Goal: Information Seeking & Learning: Learn about a topic

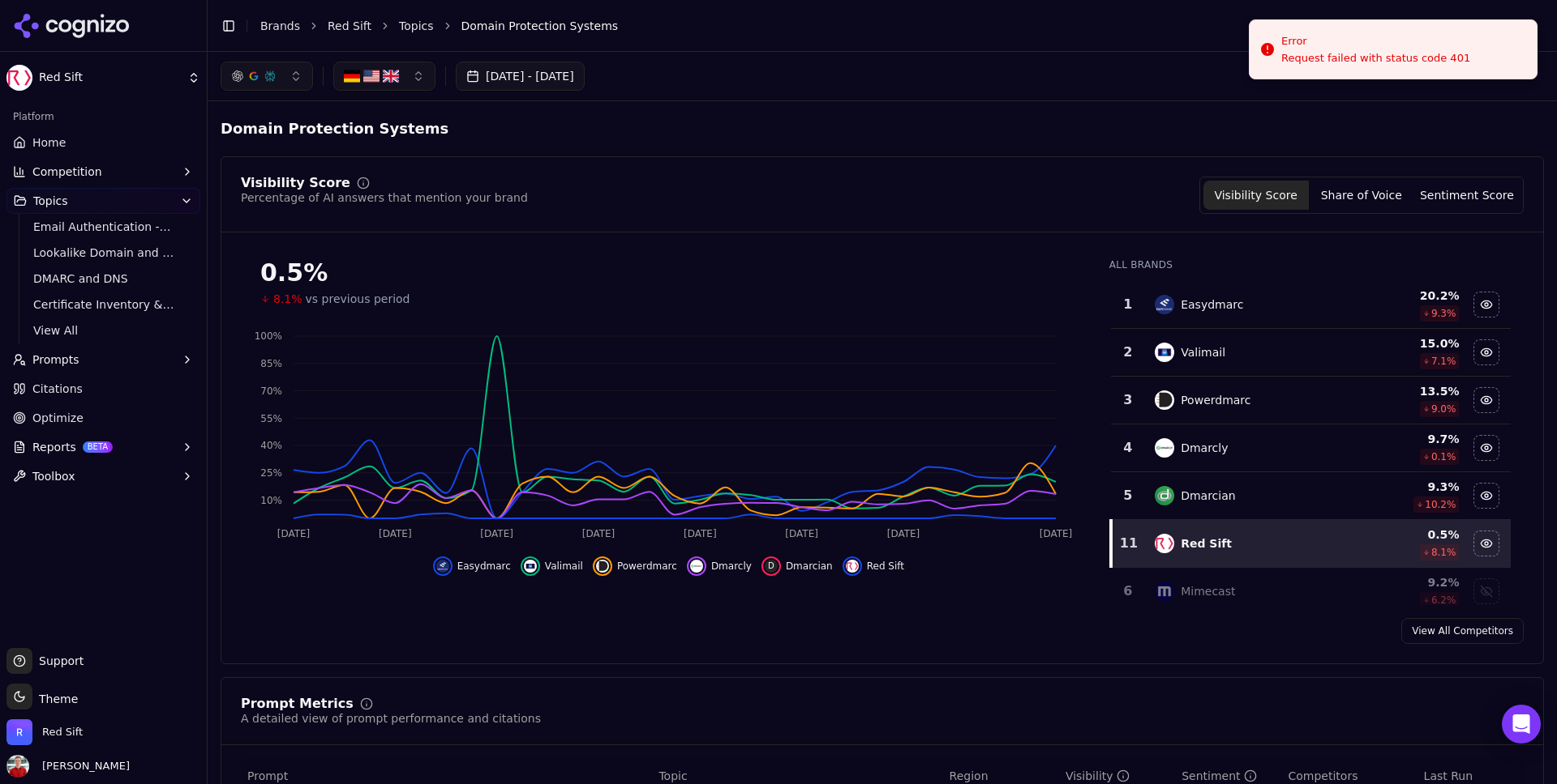
click at [554, 73] on button "Sep 01, 2025 - Oct 01, 2025" at bounding box center [521, 76] width 129 height 29
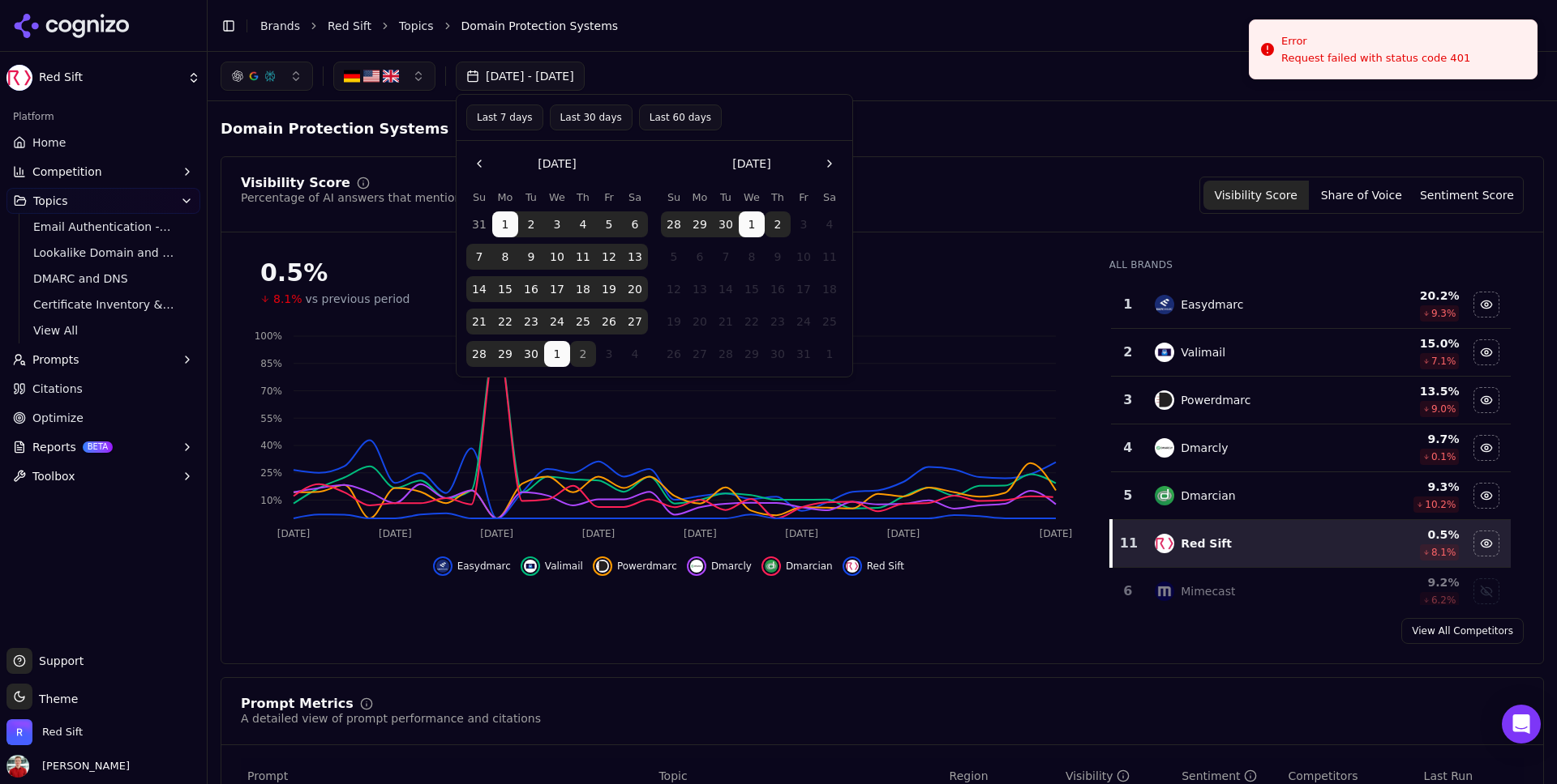
click at [577, 116] on button "Last 30 days" at bounding box center [590, 117] width 83 height 26
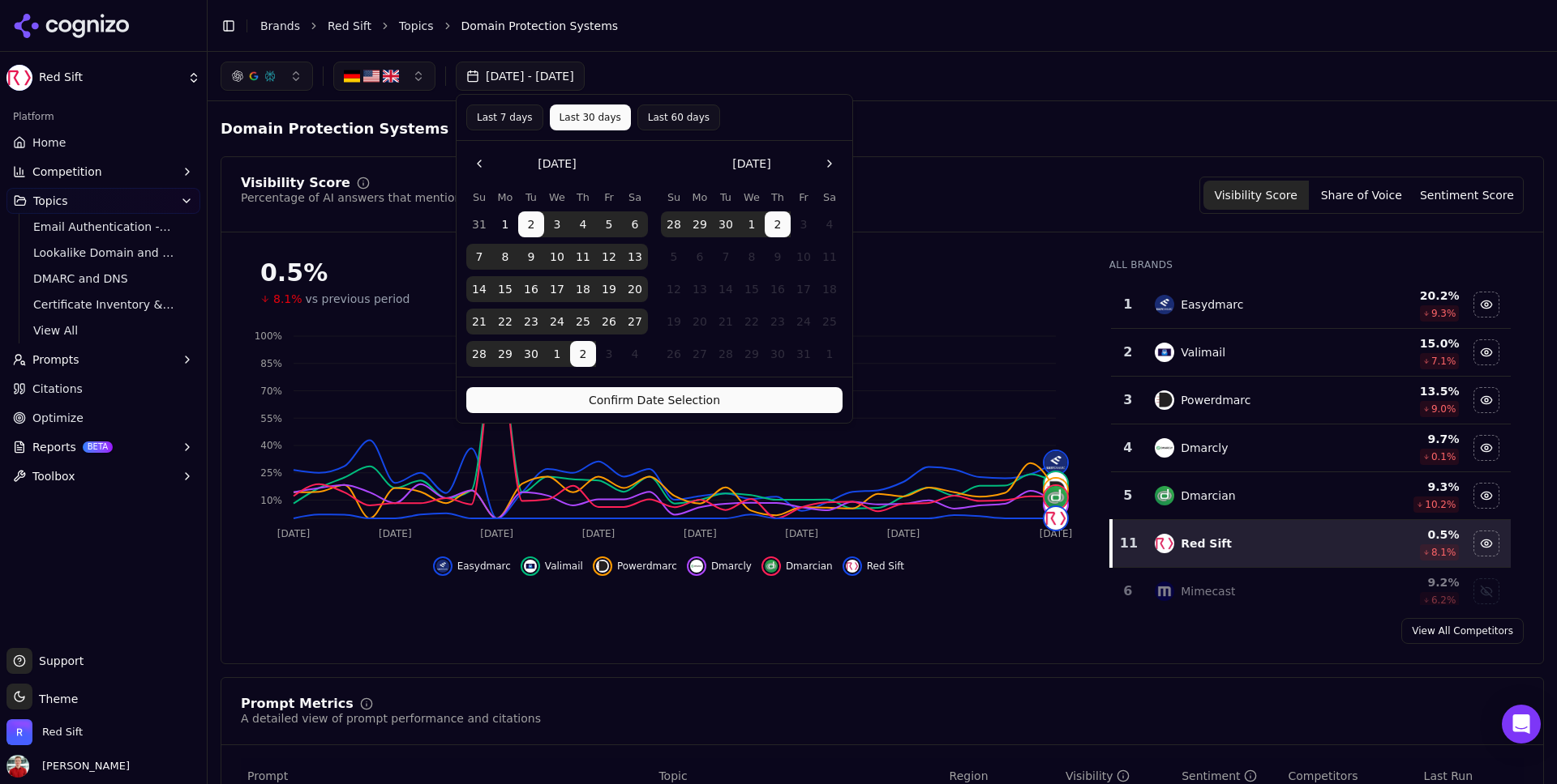
click at [51, 148] on span "Home" at bounding box center [48, 142] width 33 height 16
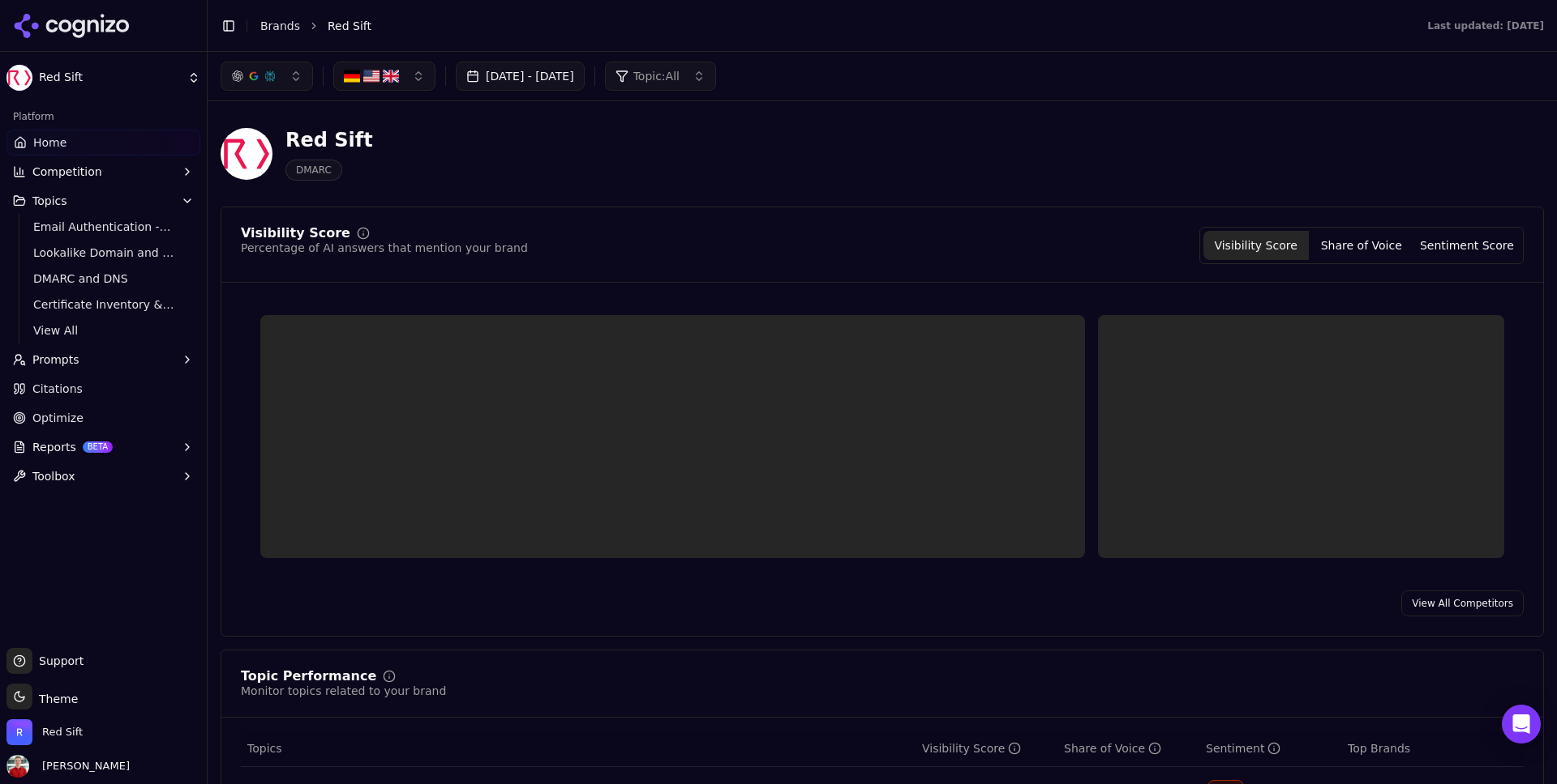
click at [582, 81] on button "Sep 01, 2025 - Oct 01, 2025" at bounding box center [521, 76] width 129 height 29
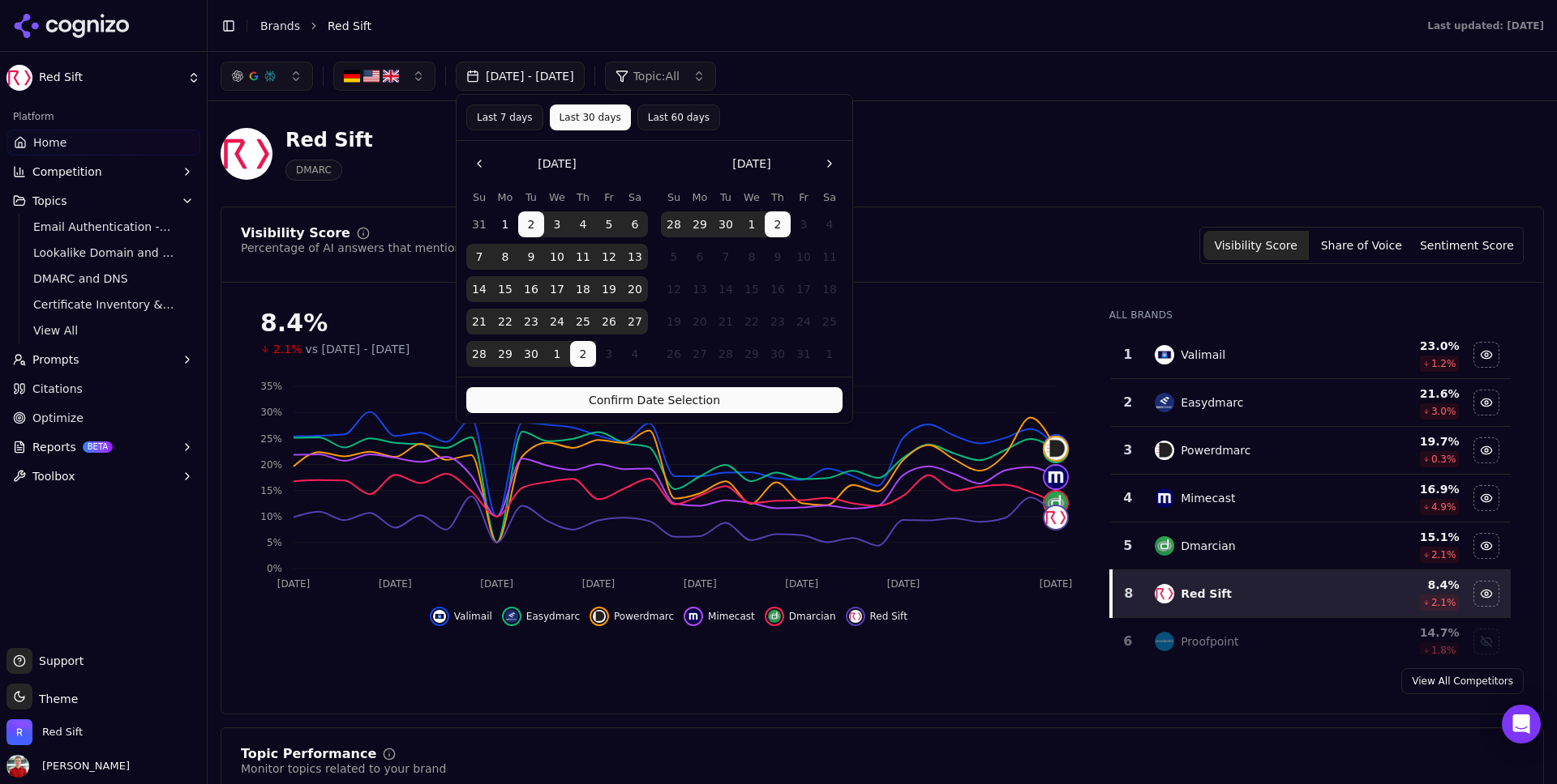
click at [619, 394] on button "Confirm Date Selection" at bounding box center [654, 400] width 376 height 26
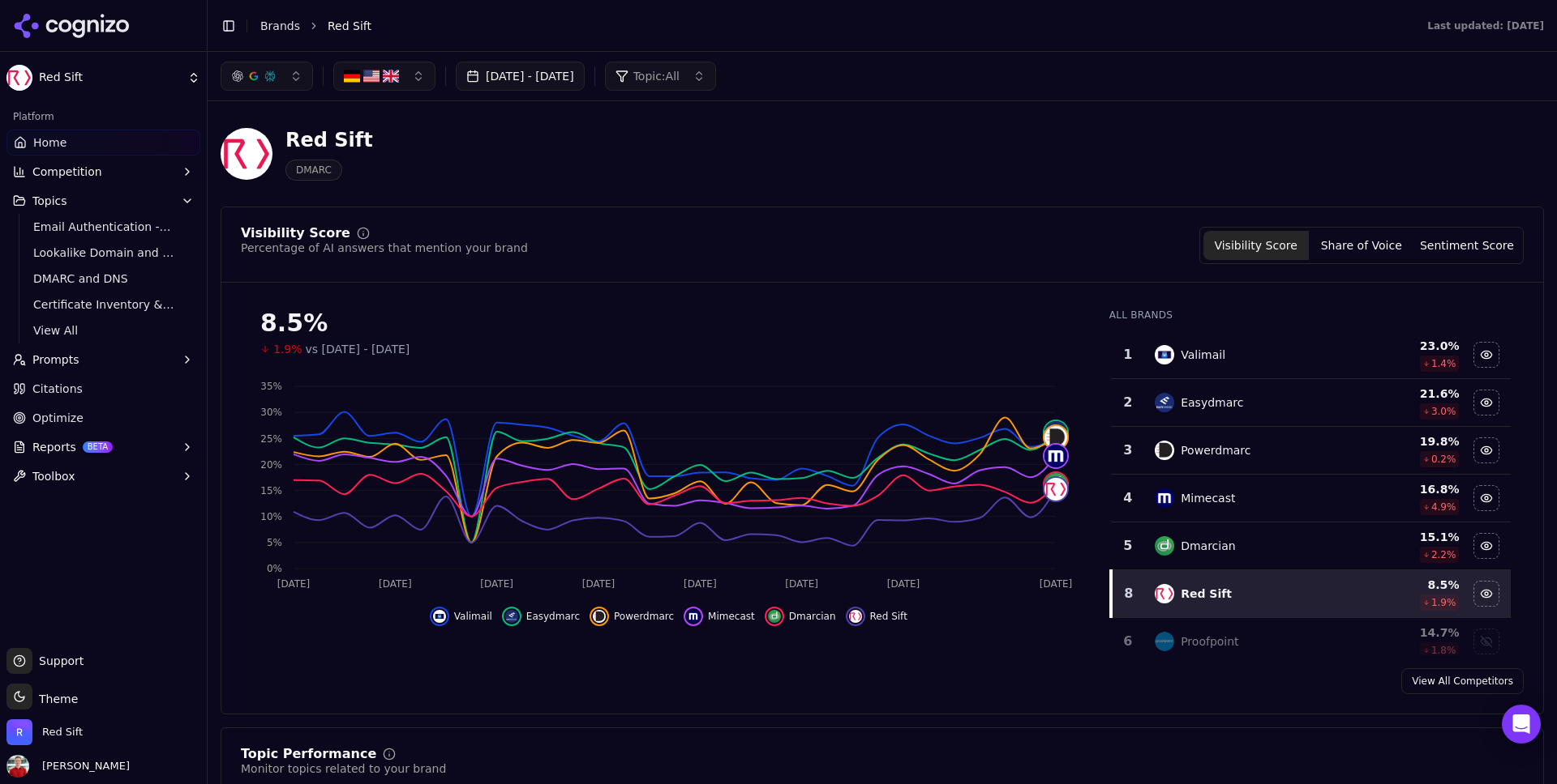
click at [537, 84] on button "[DATE] - [DATE]" at bounding box center [521, 76] width 129 height 29
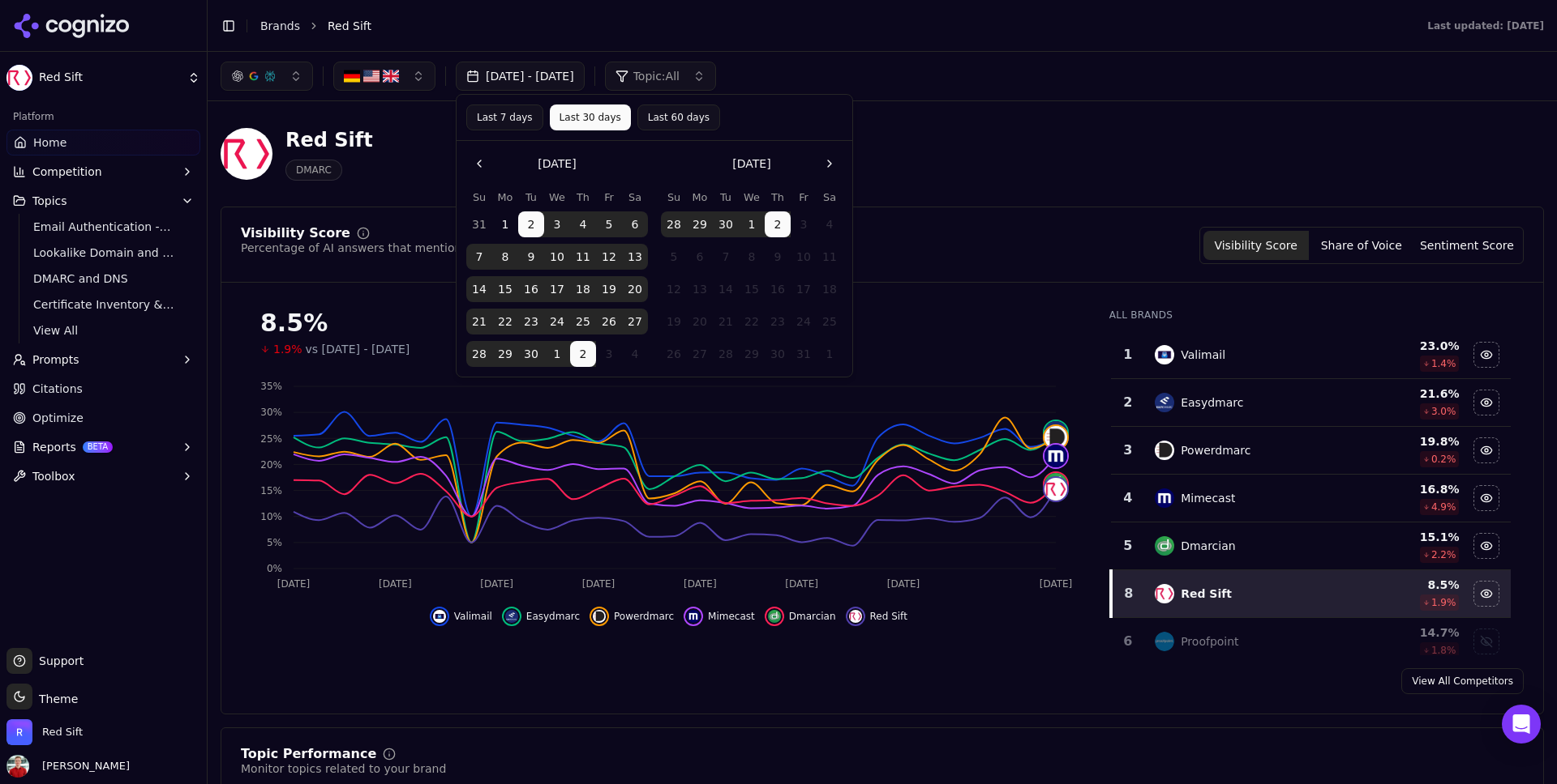
click at [511, 123] on button "Last 7 days" at bounding box center [505, 117] width 77 height 26
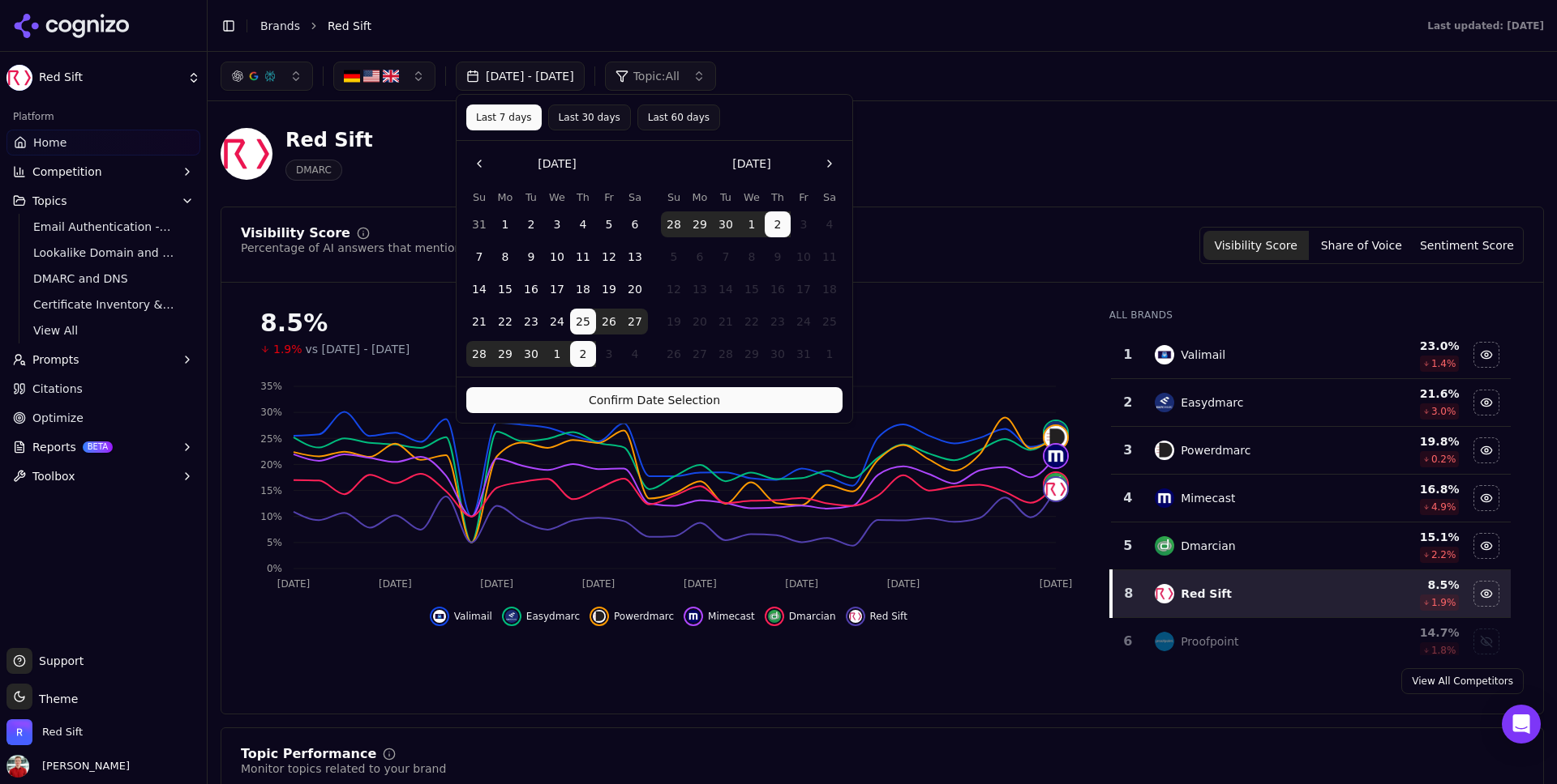
click at [596, 395] on button "Confirm Date Selection" at bounding box center [654, 400] width 376 height 26
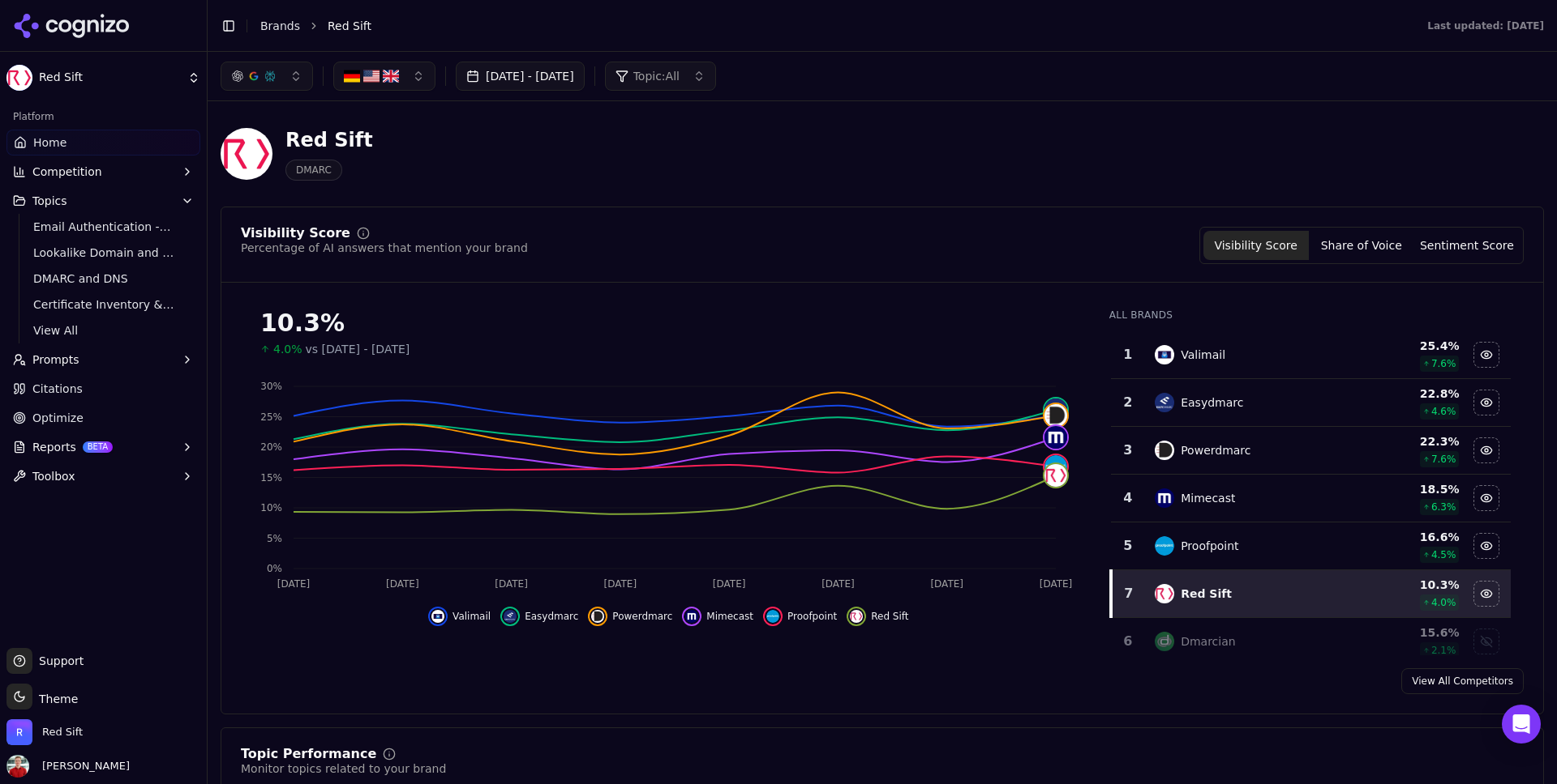
click at [508, 82] on button "Sep 25, 2025 - Oct 02, 2025" at bounding box center [521, 76] width 129 height 29
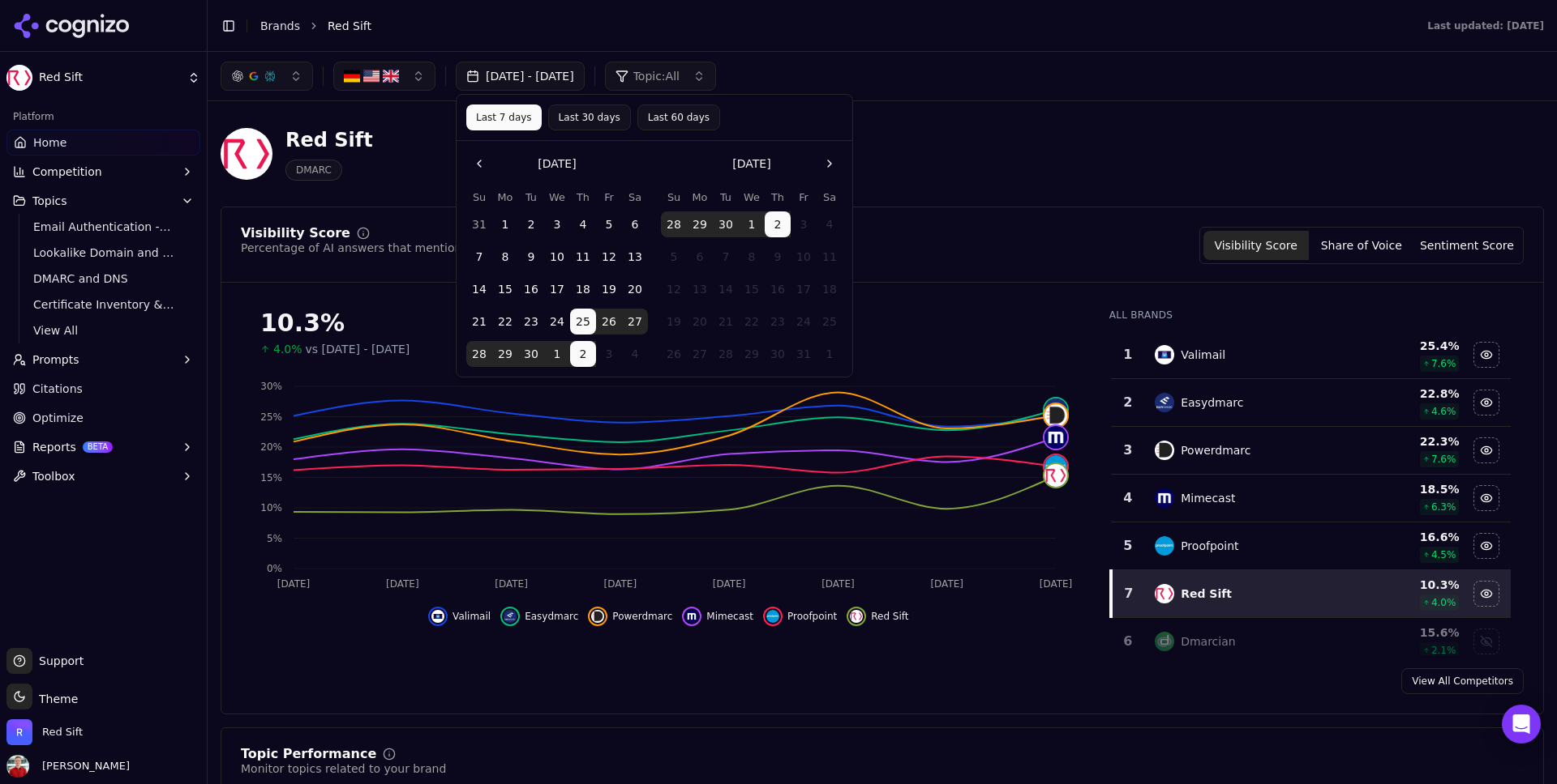
click at [591, 105] on button "Last 30 days" at bounding box center [589, 117] width 83 height 26
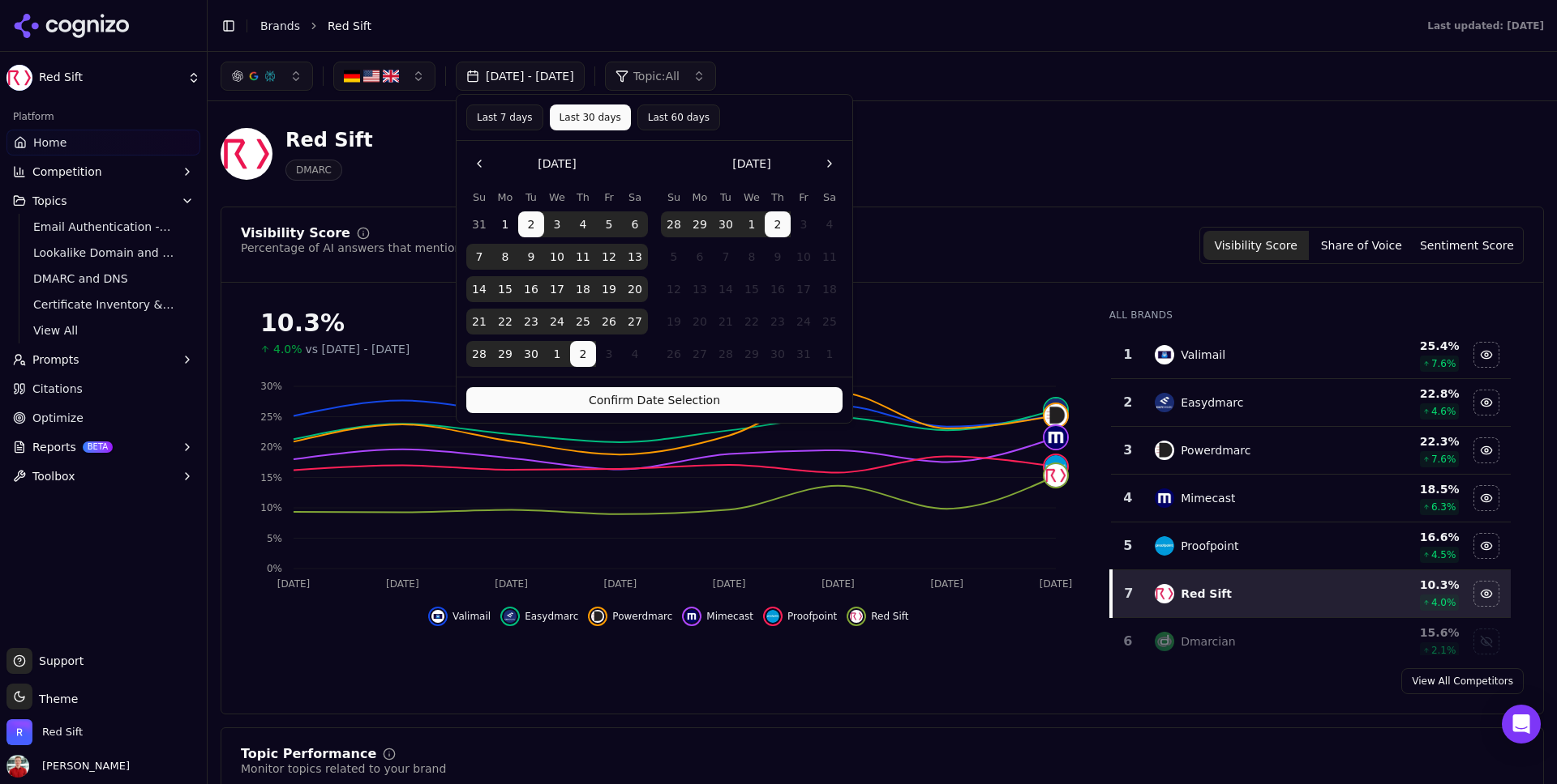
click at [614, 393] on button "Confirm Date Selection" at bounding box center [654, 400] width 376 height 26
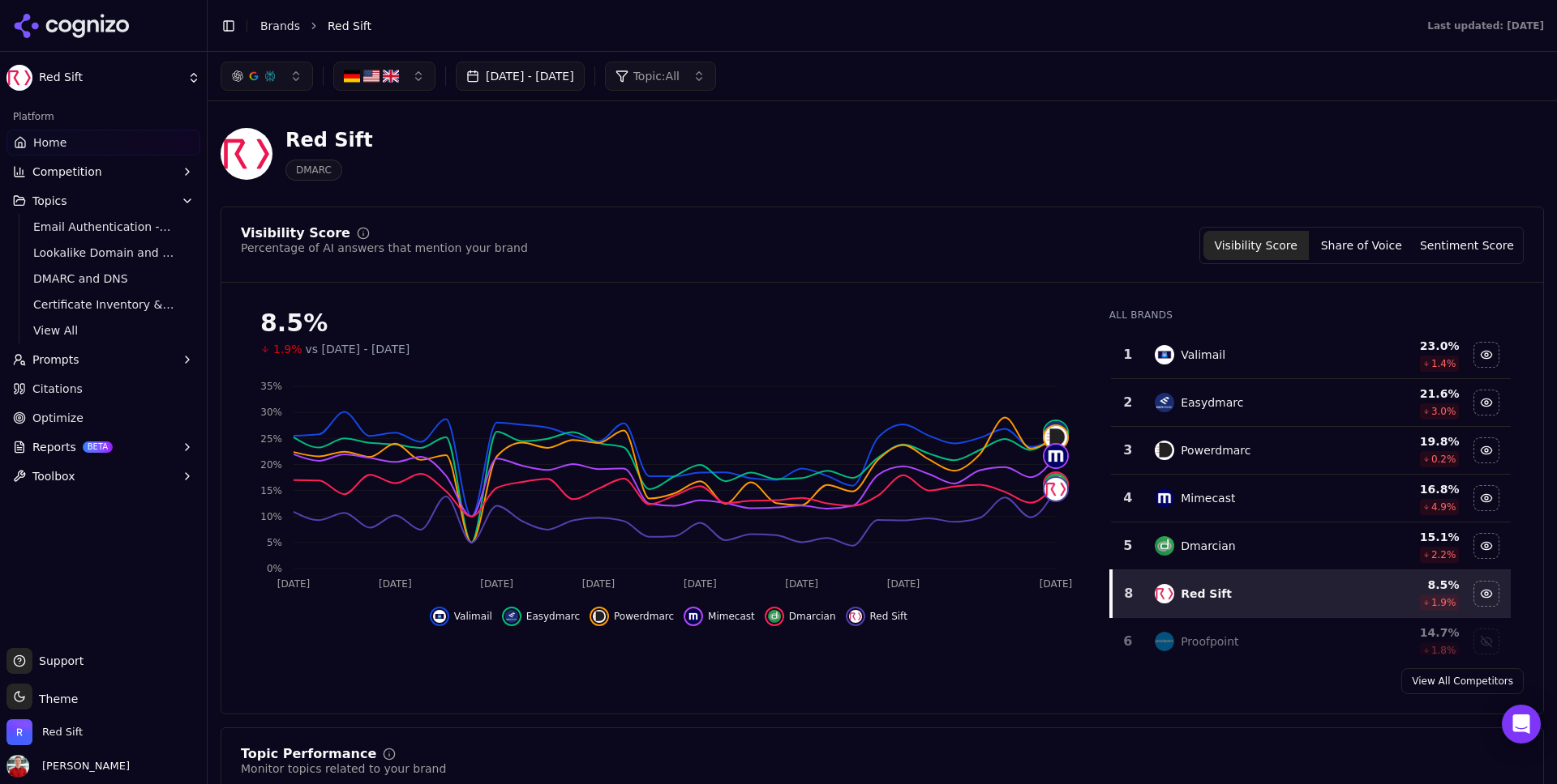
click at [76, 389] on span "Citations" at bounding box center [57, 389] width 50 height 16
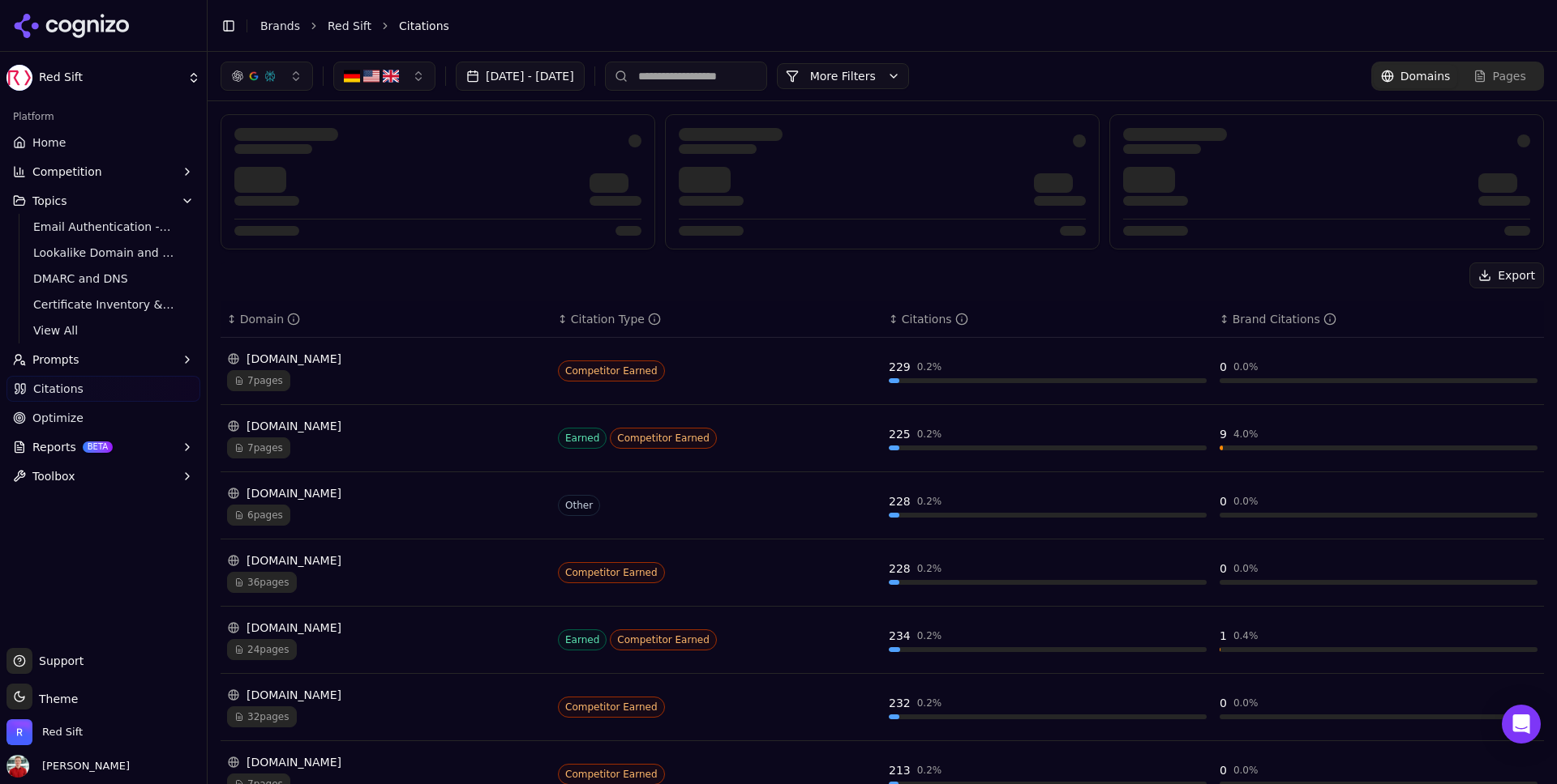
click at [539, 80] on button "[DATE] - [DATE]" at bounding box center [521, 76] width 129 height 29
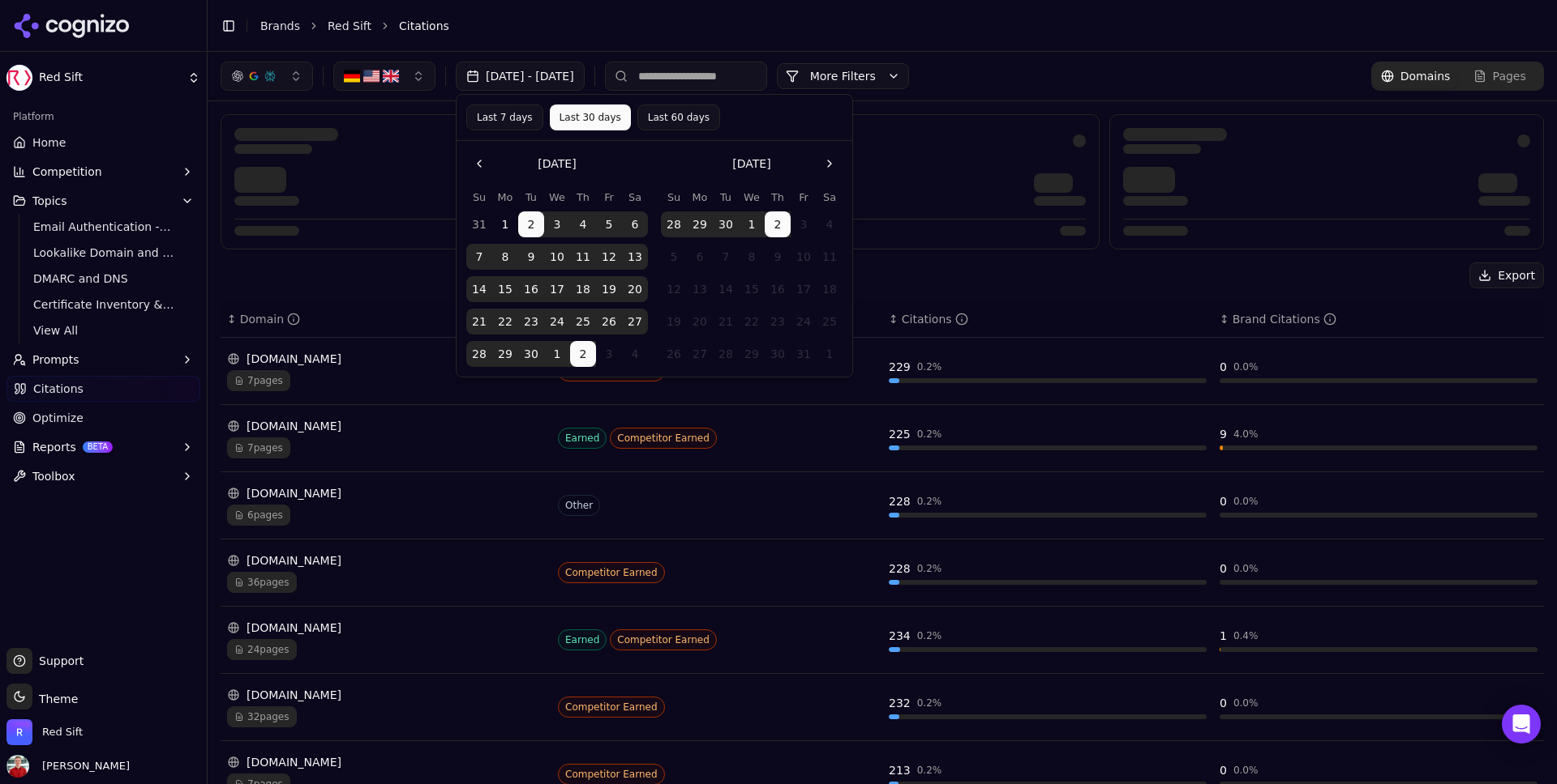
click at [584, 110] on button "Last 30 days" at bounding box center [590, 117] width 81 height 26
click at [413, 149] on div at bounding box center [437, 141] width 407 height 26
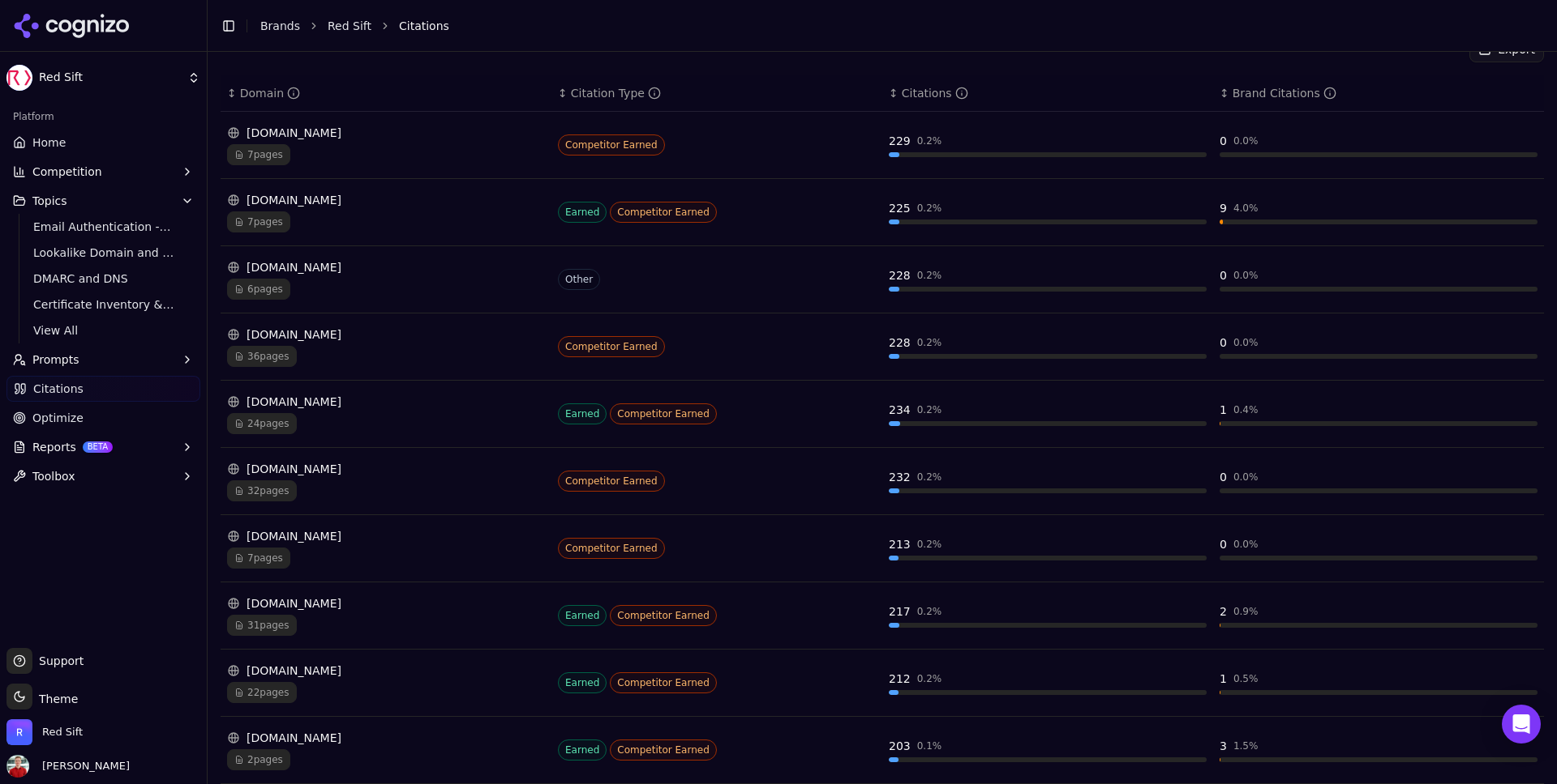
scroll to position [302, 0]
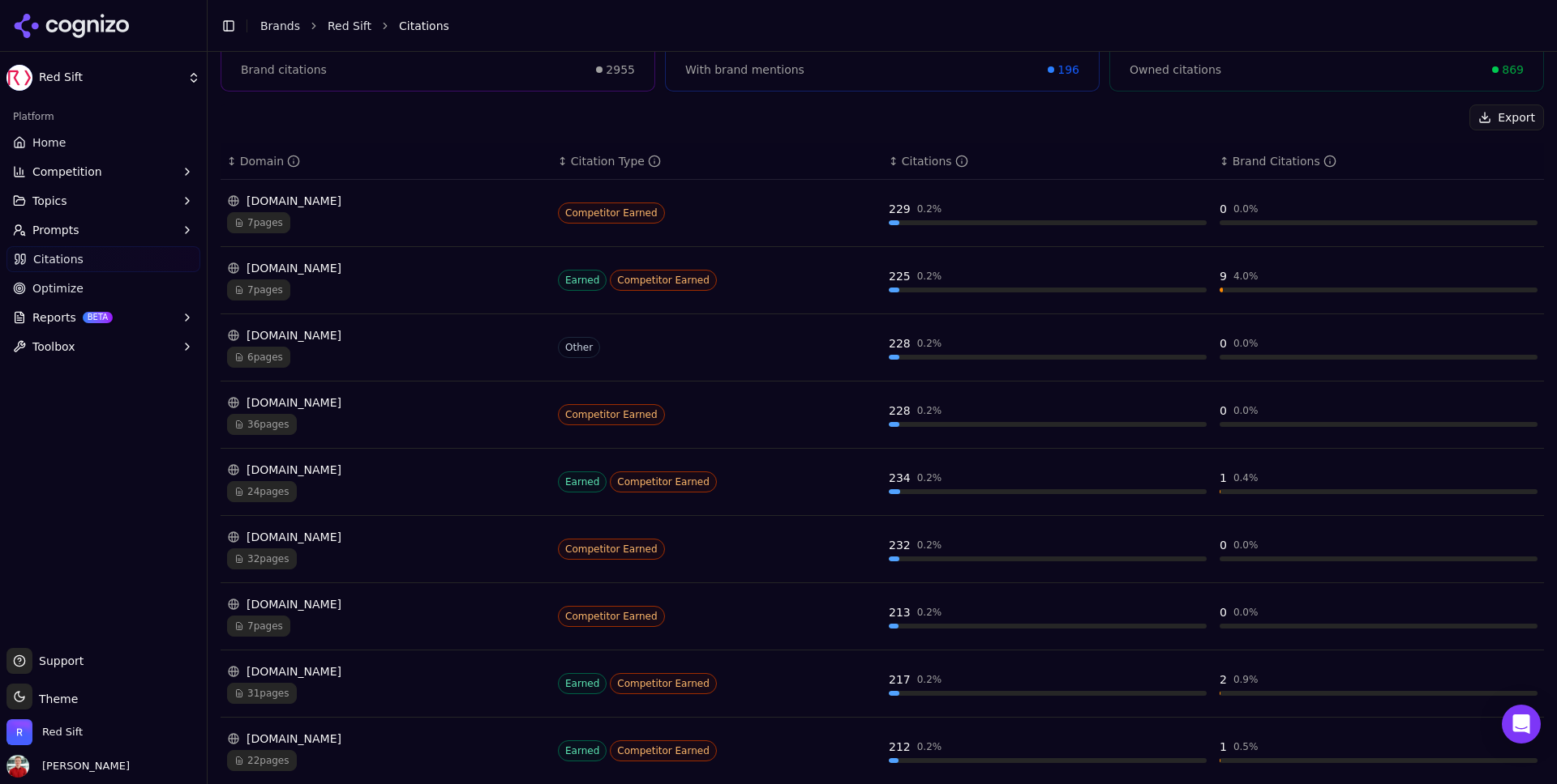
scroll to position [302, 0]
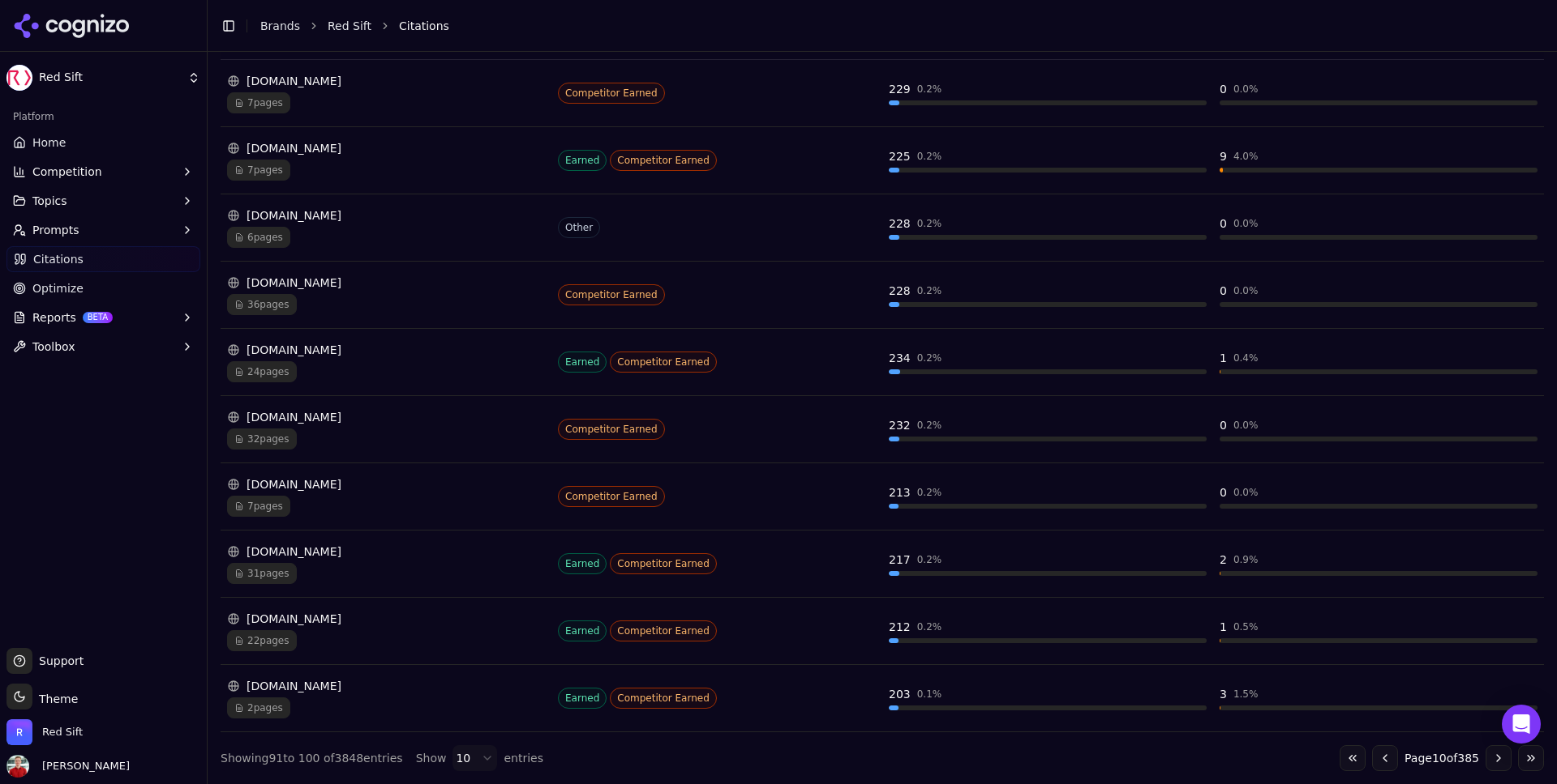
click at [1339, 755] on button "Go to first page" at bounding box center [1352, 758] width 26 height 26
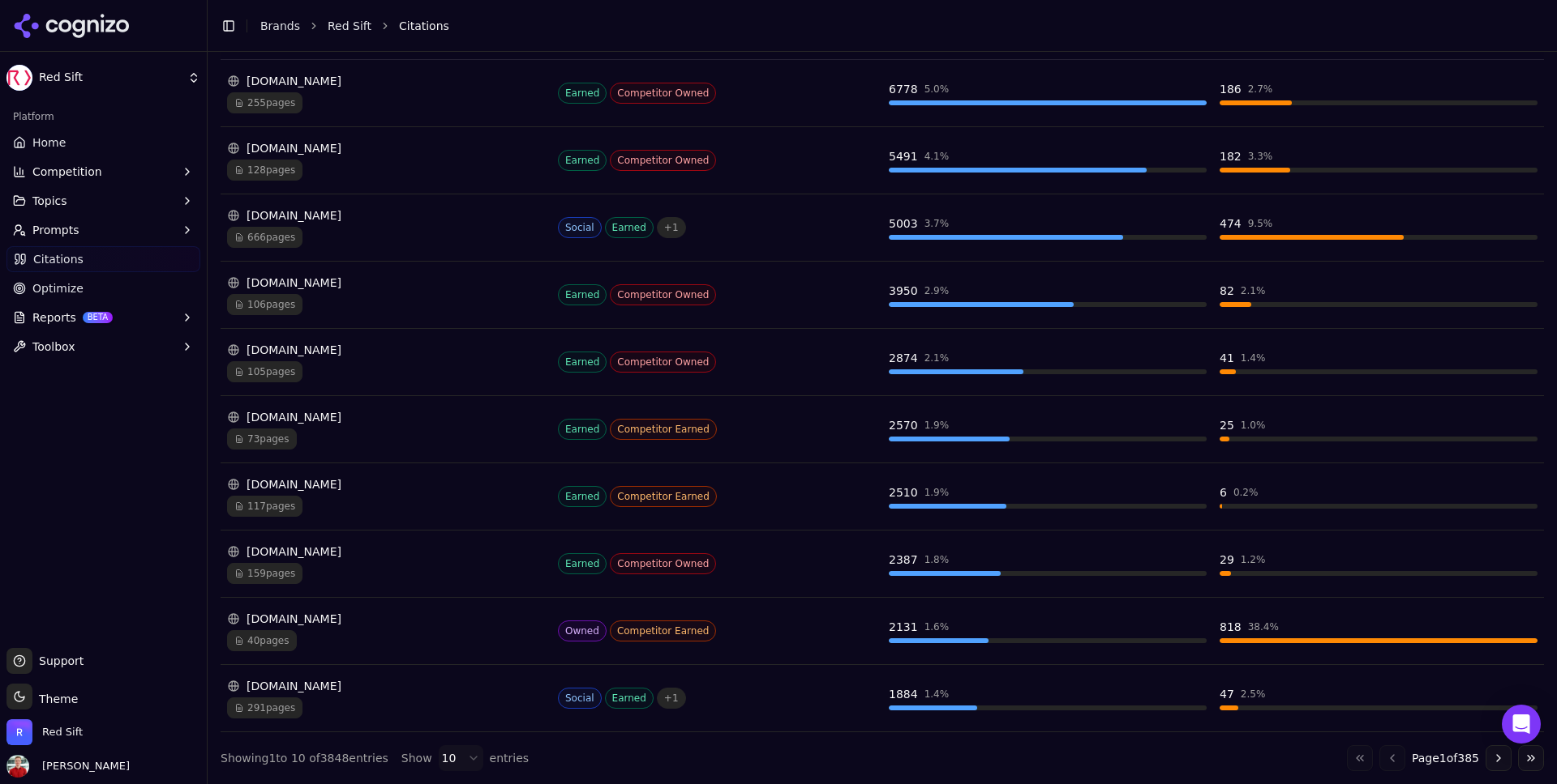
click at [1347, 755] on div "Go to first page Go to previous page Page 1 of 385 Go to next page Go to last p…" at bounding box center [1446, 758] width 197 height 26
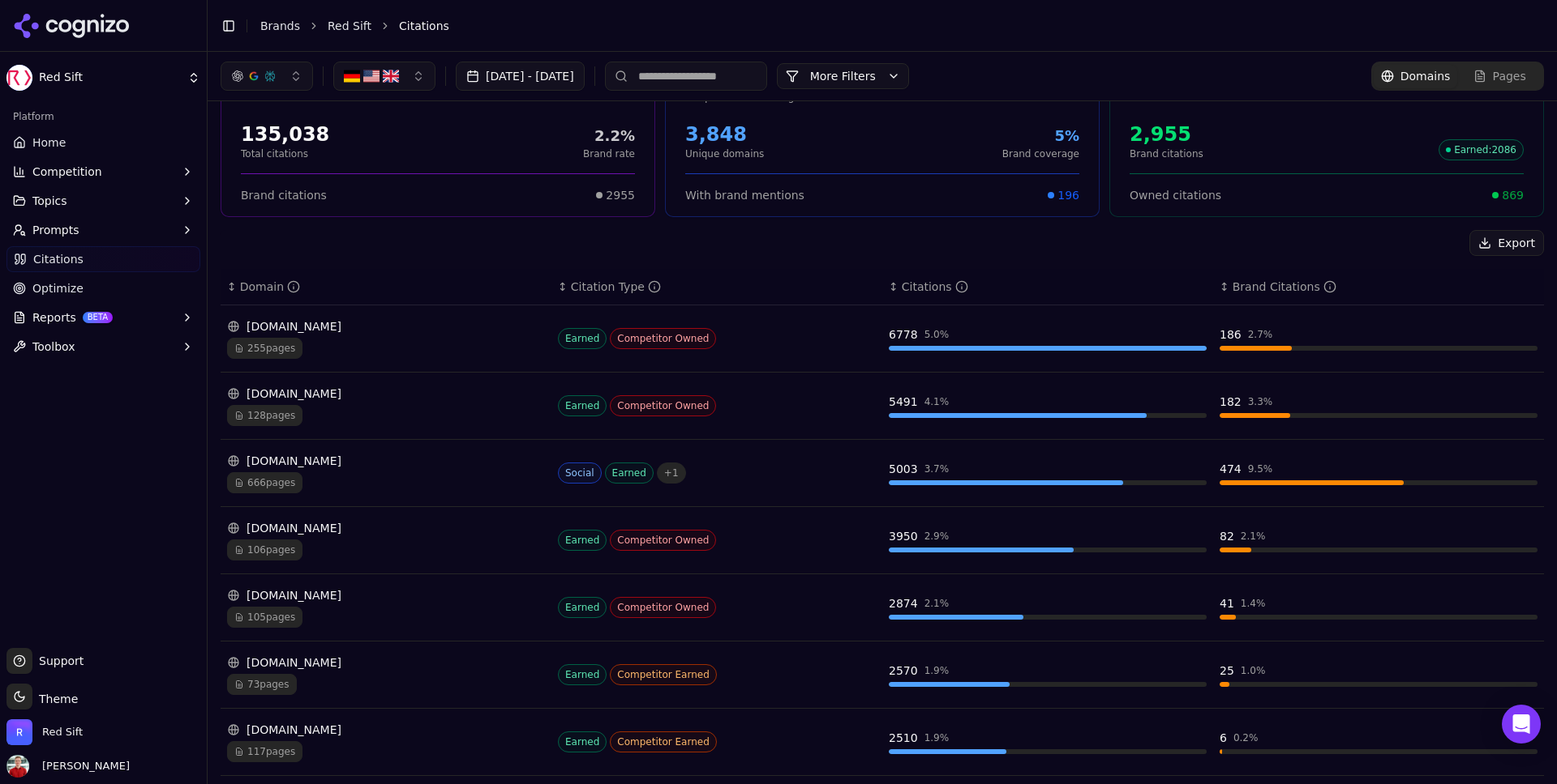
scroll to position [0, 0]
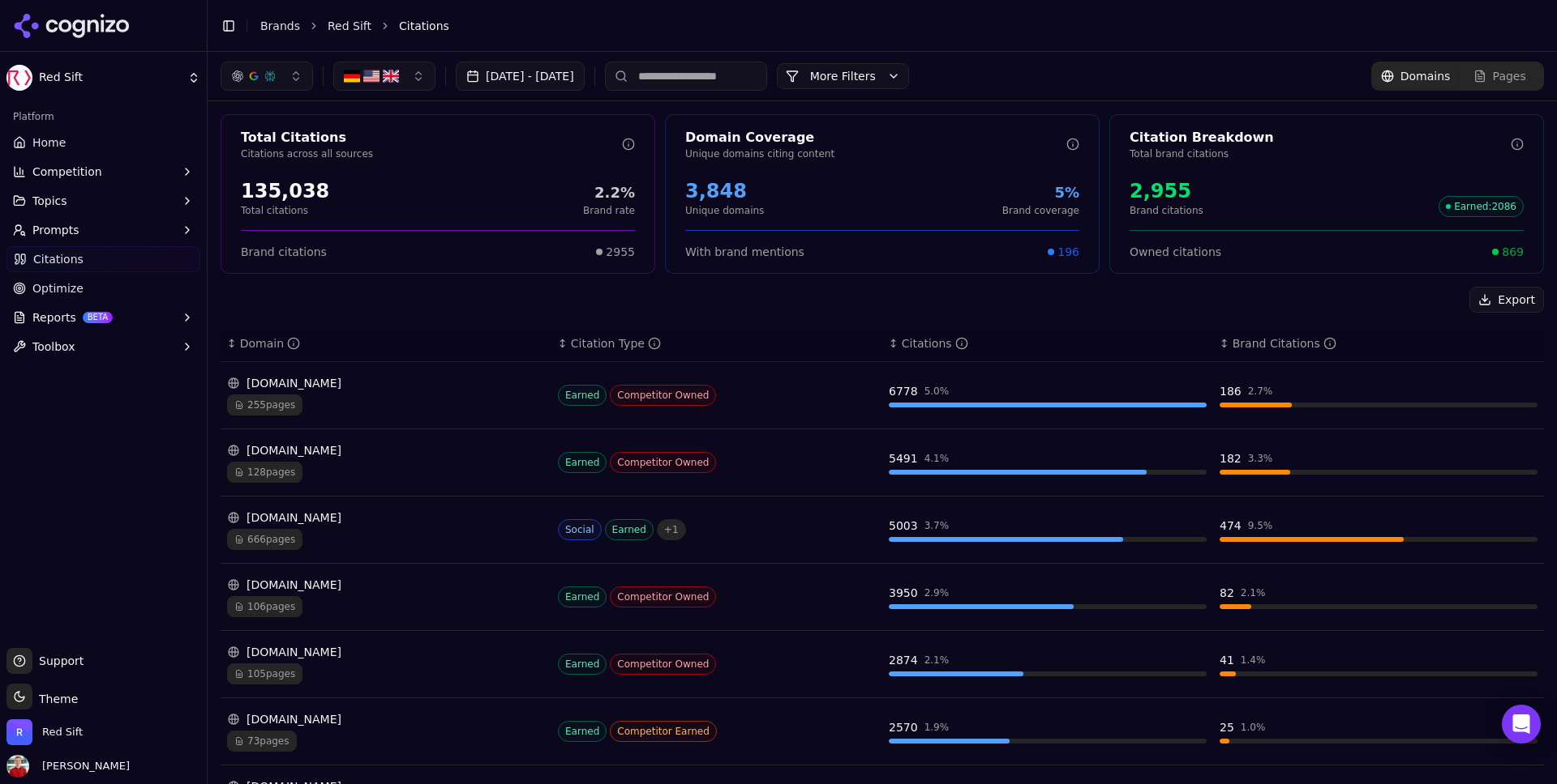
click at [271, 408] on span "255 pages" at bounding box center [265, 405] width 76 height 21
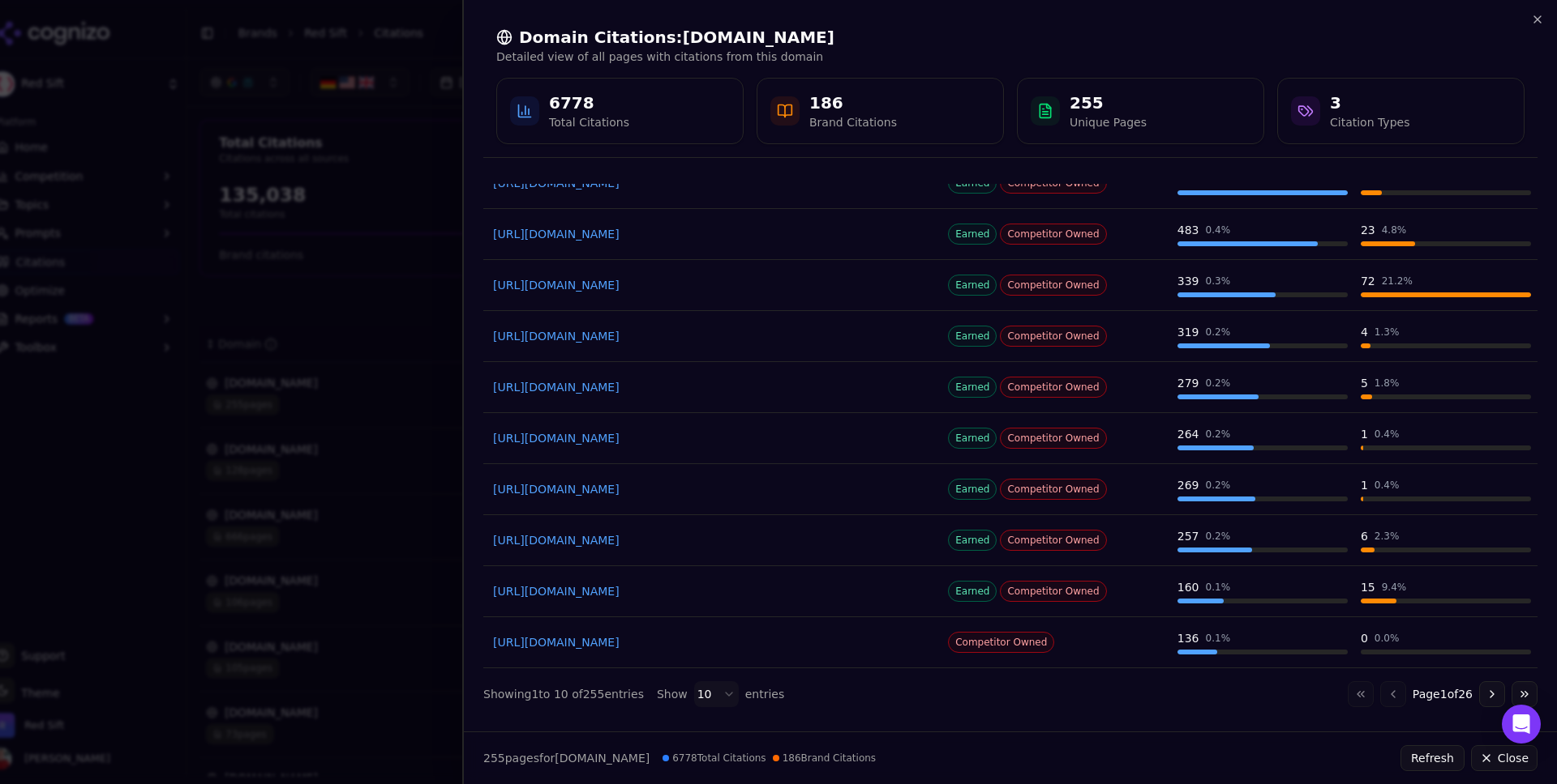
scroll to position [106, 0]
click at [397, 145] on div at bounding box center [778, 392] width 1557 height 784
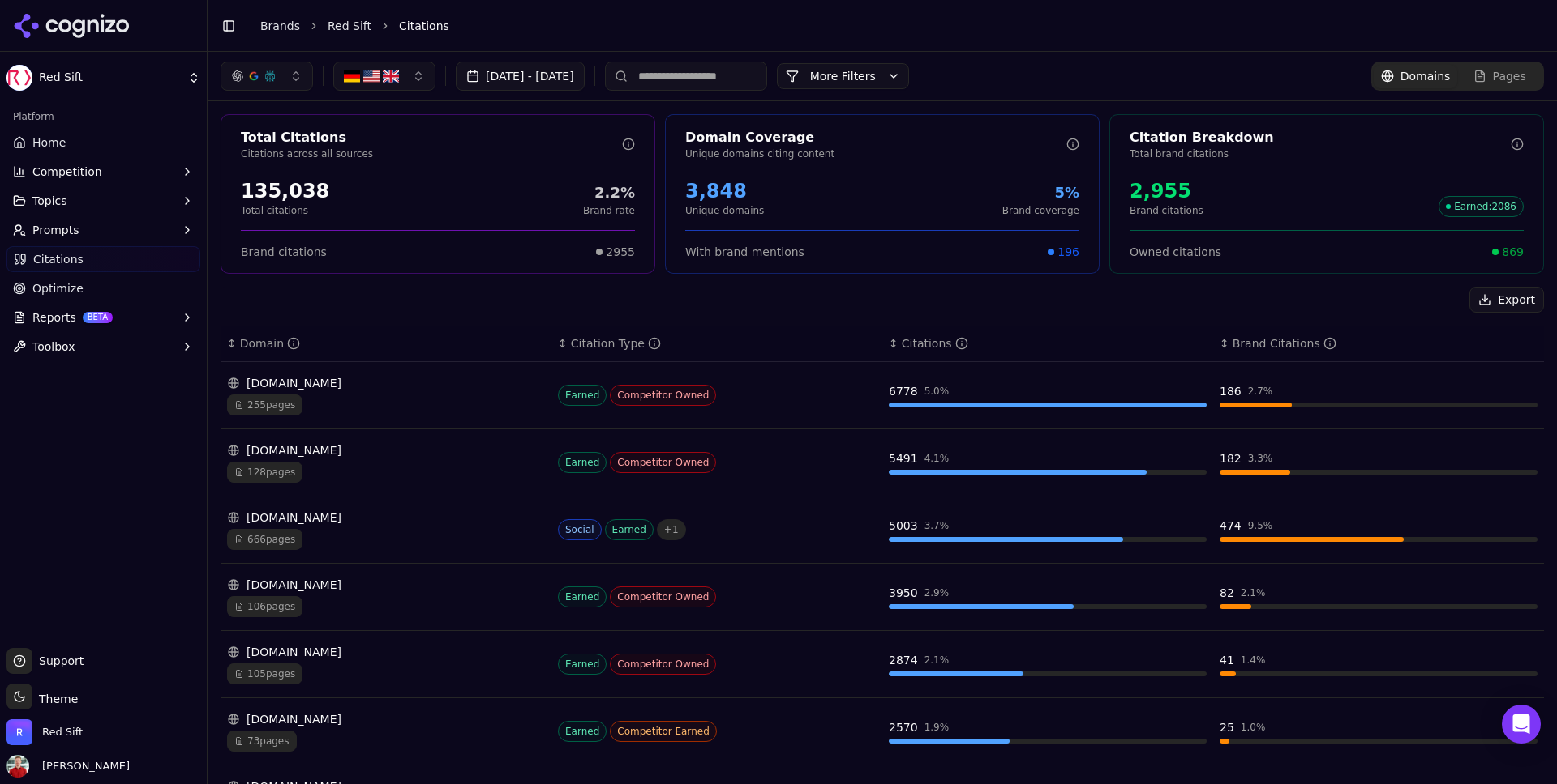
click at [257, 468] on span "128 pages" at bounding box center [265, 472] width 76 height 21
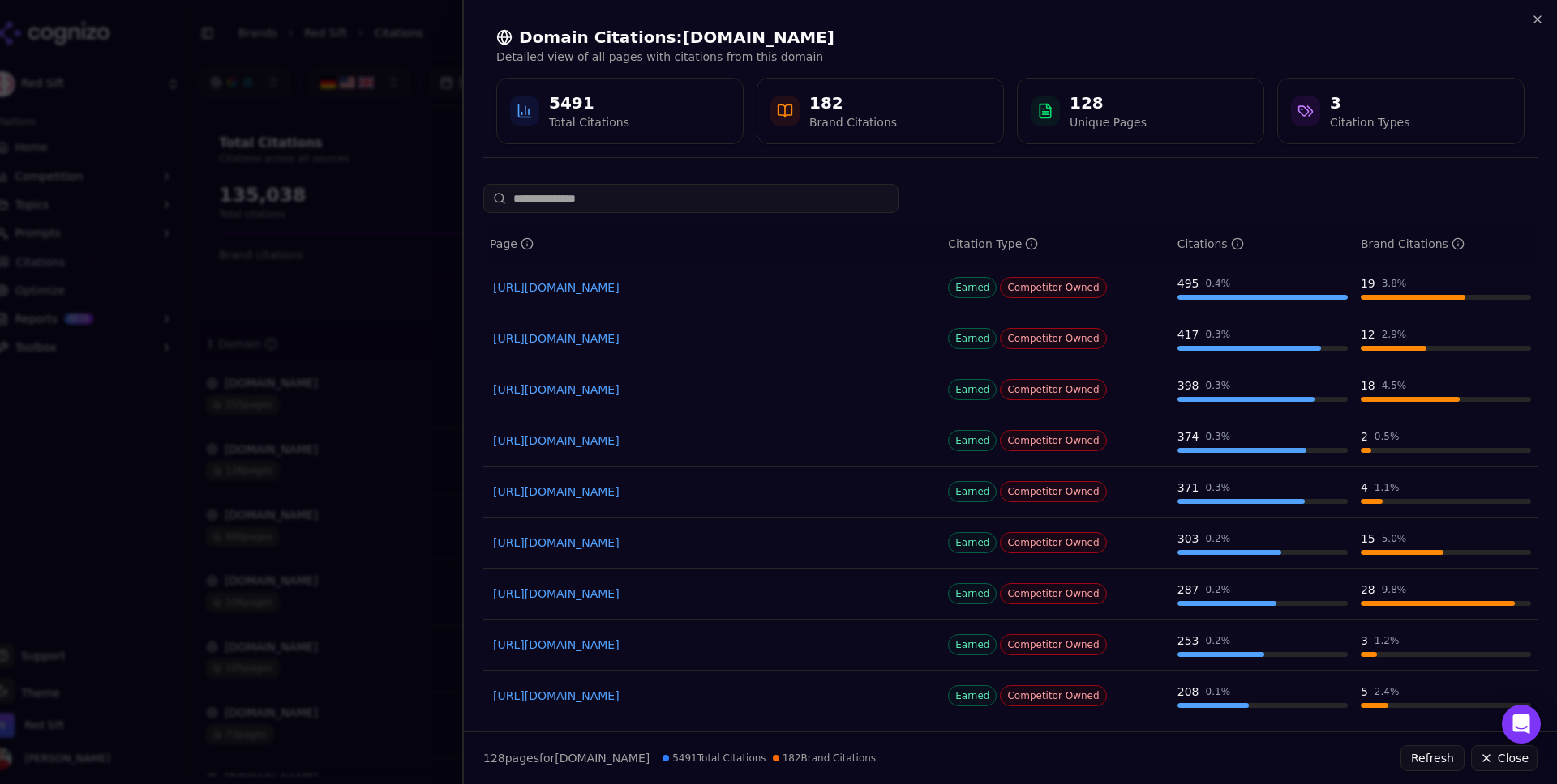
click at [653, 433] on link "[URL][DOMAIN_NAME]" at bounding box center [712, 440] width 439 height 16
click at [655, 544] on link "[URL][DOMAIN_NAME]" at bounding box center [712, 543] width 439 height 16
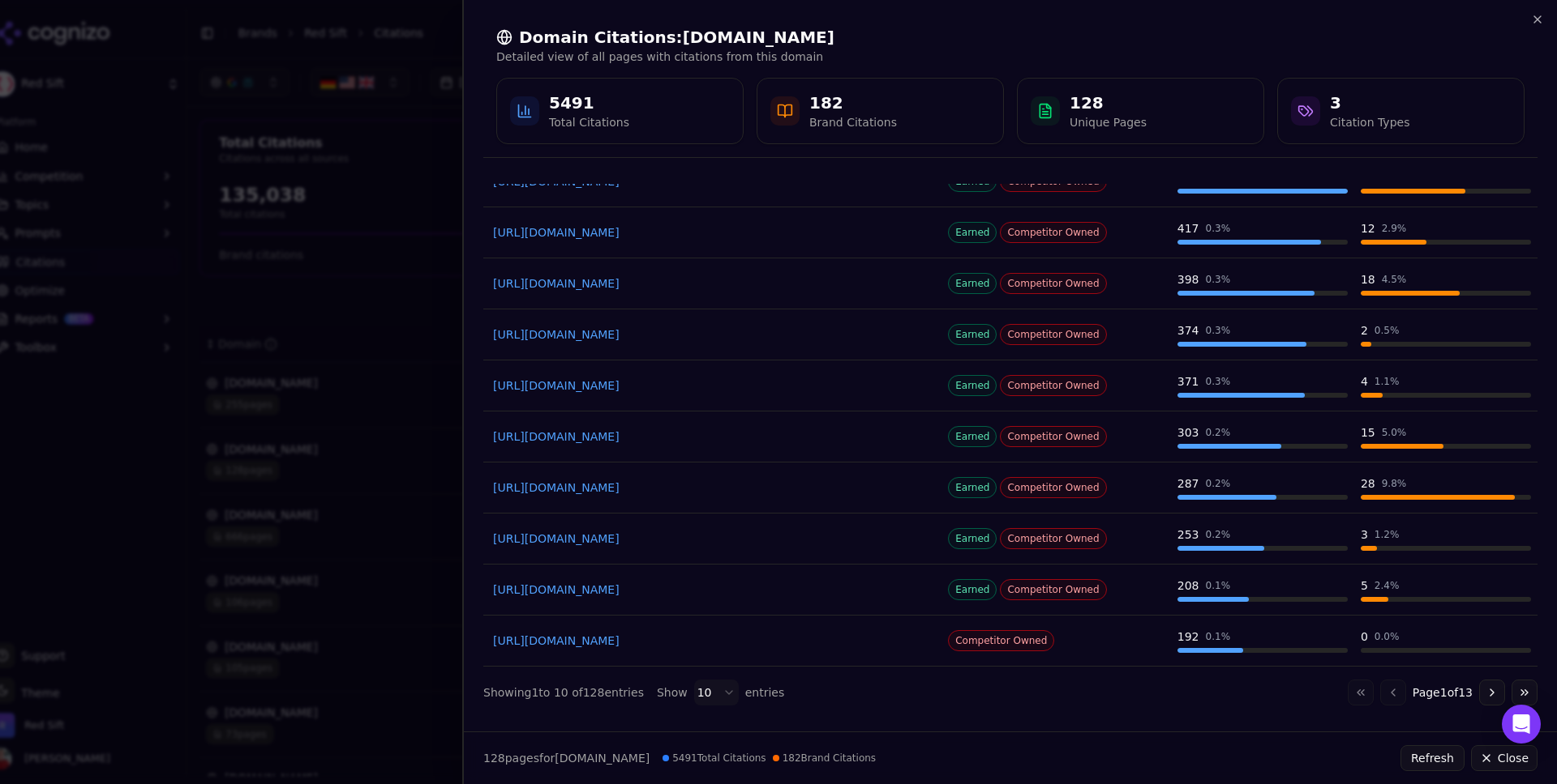
scroll to position [0, 0]
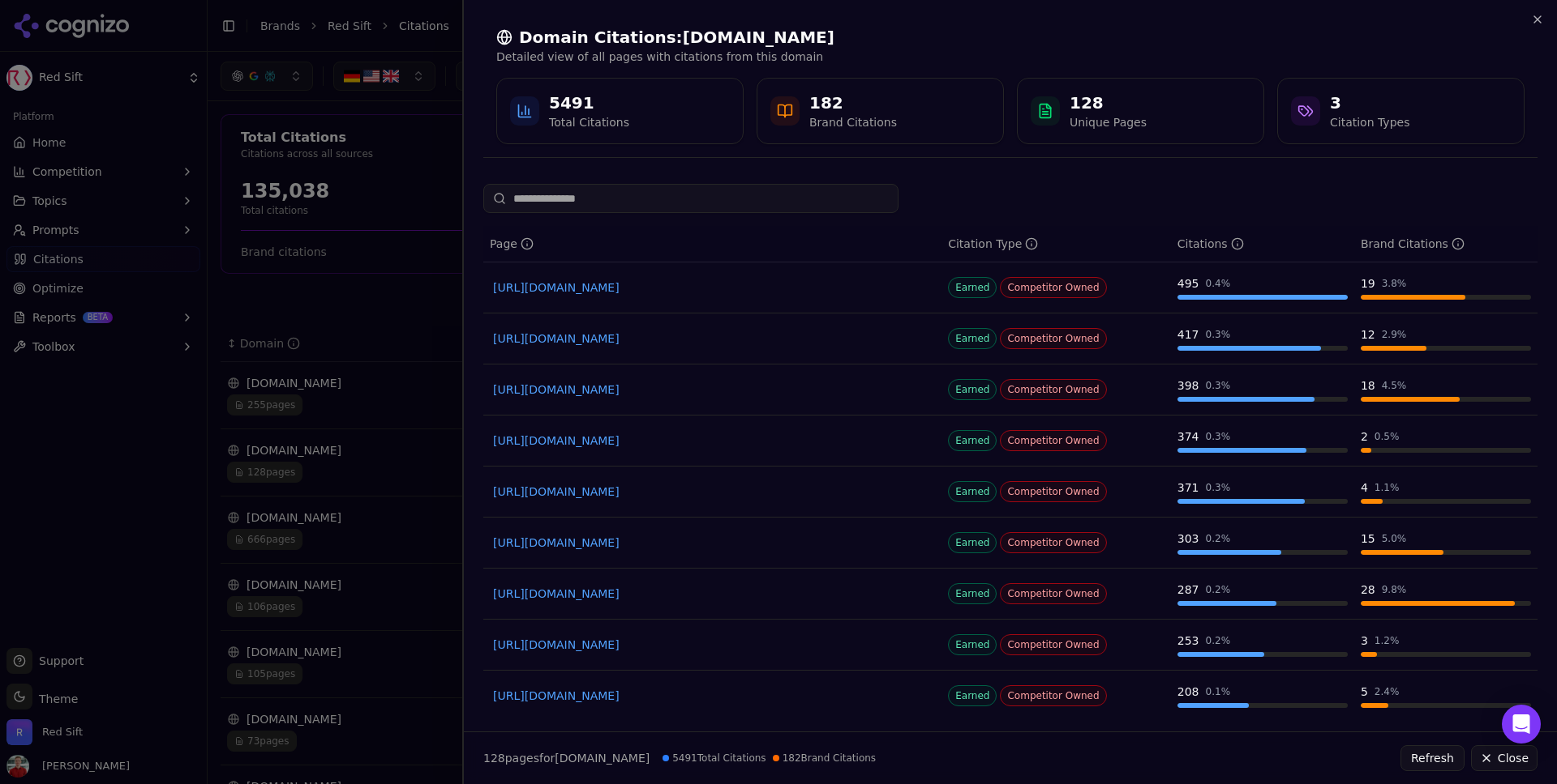
click at [444, 236] on div at bounding box center [778, 392] width 1557 height 784
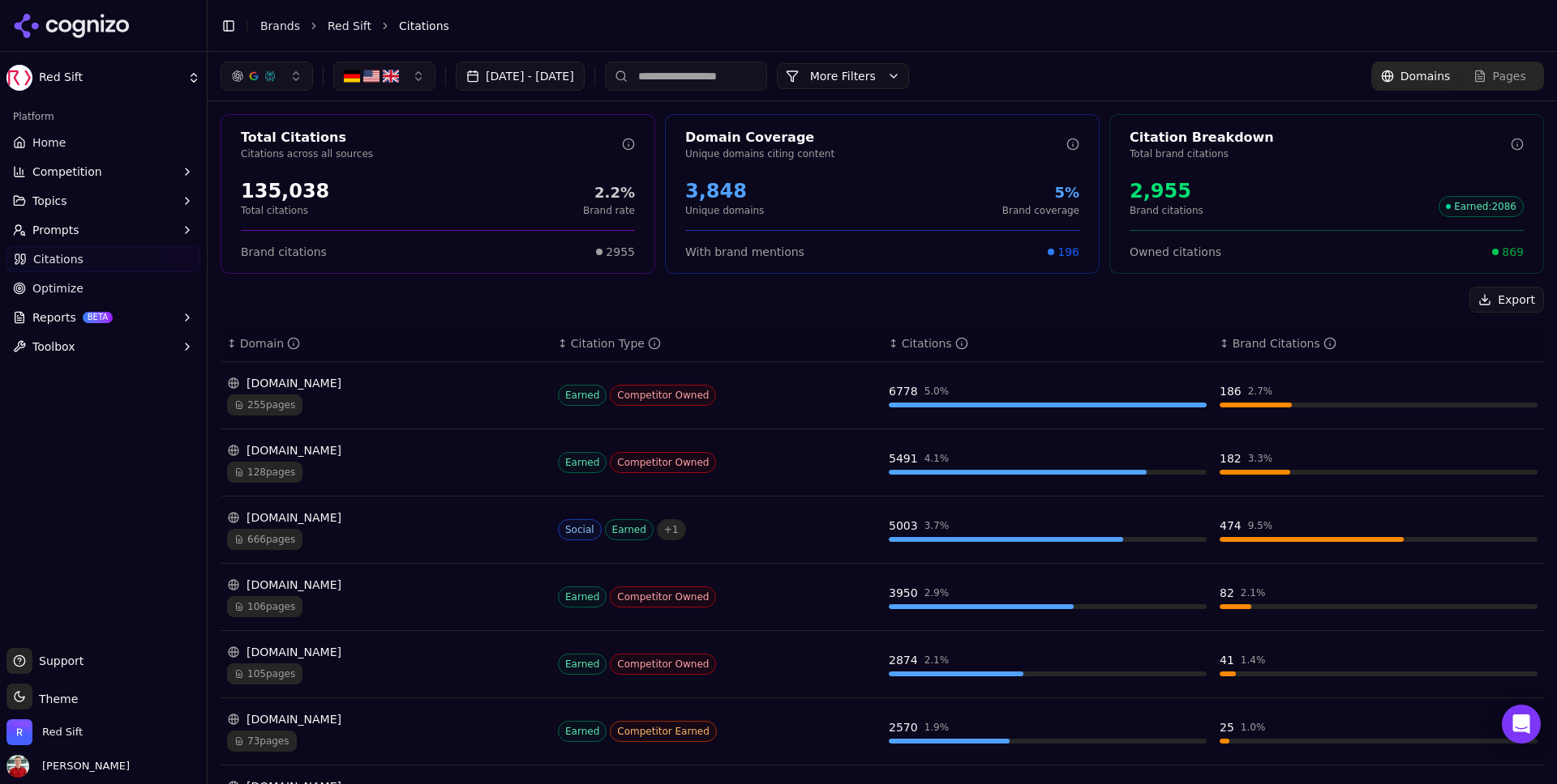
click at [276, 405] on span "255 pages" at bounding box center [265, 405] width 76 height 21
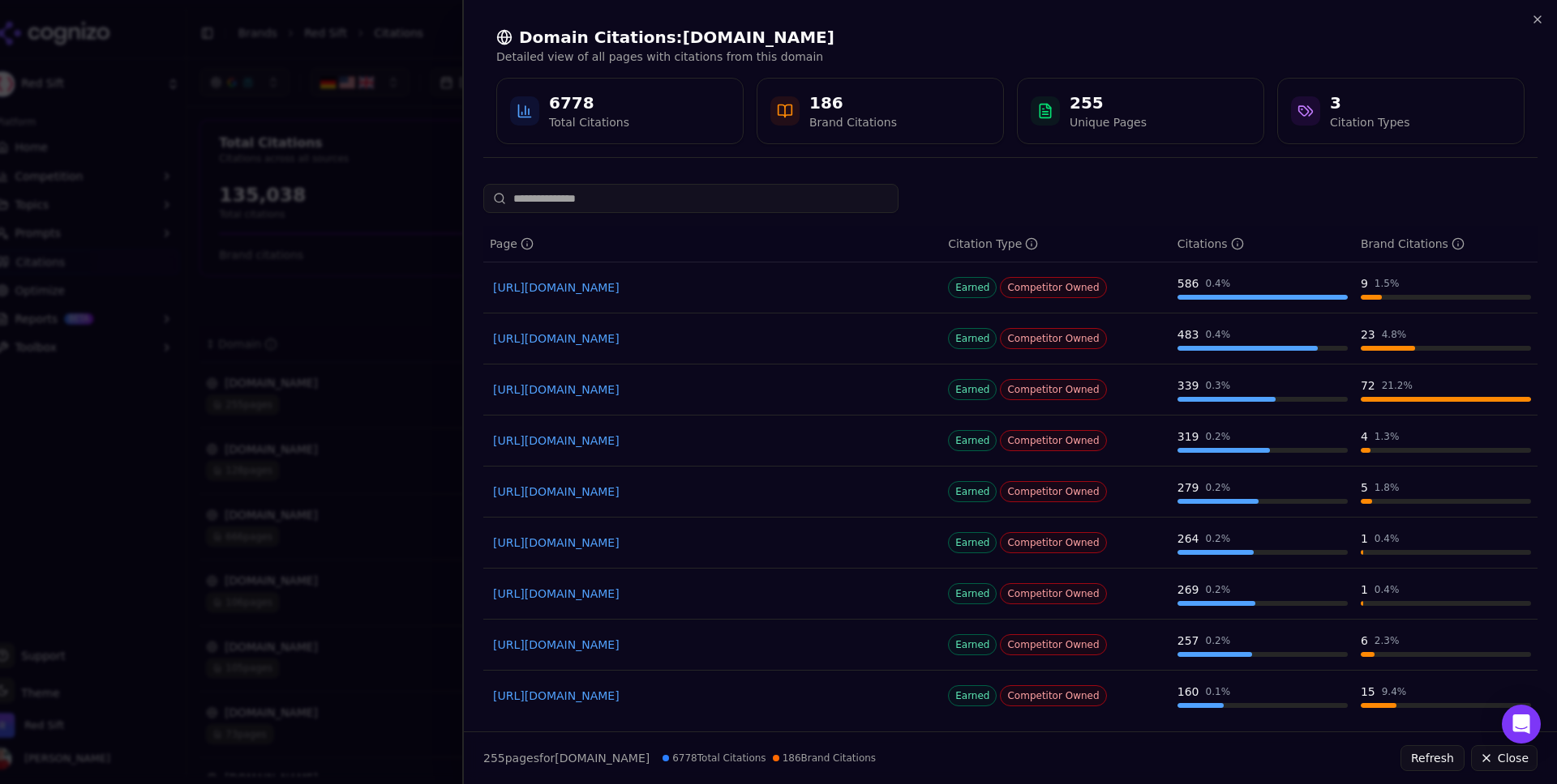
click at [690, 338] on link "[URL][DOMAIN_NAME]" at bounding box center [712, 338] width 439 height 16
click at [676, 287] on link "[URL][DOMAIN_NAME]" at bounding box center [712, 287] width 439 height 16
